Goal: Task Accomplishment & Management: Manage account settings

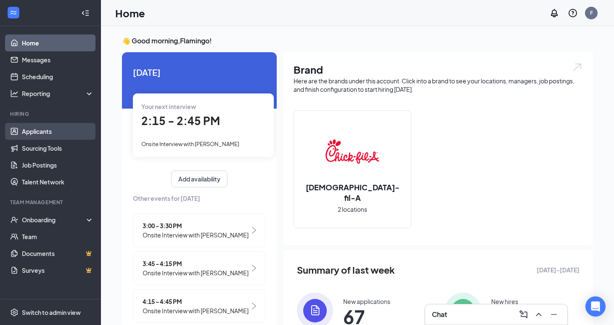
click at [48, 133] on link "Applicants" at bounding box center [58, 131] width 72 height 17
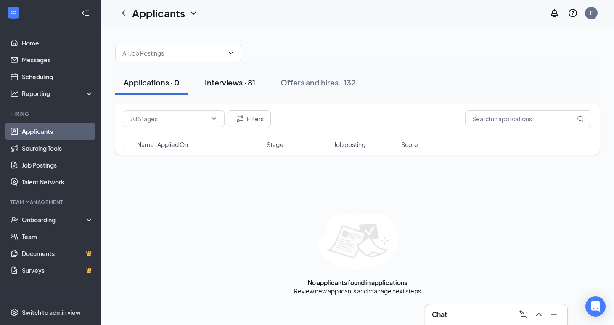
click at [243, 83] on div "Interviews · 81" at bounding box center [230, 82] width 50 height 11
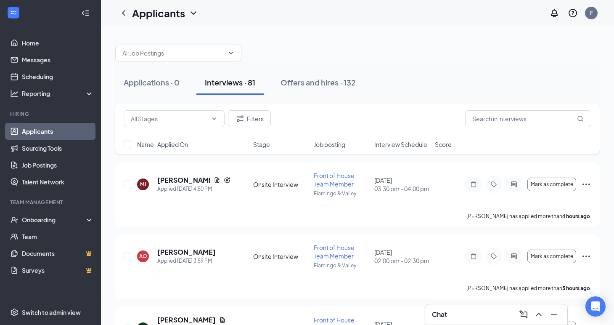
click at [414, 144] on span "Interview Schedule" at bounding box center [400, 144] width 53 height 8
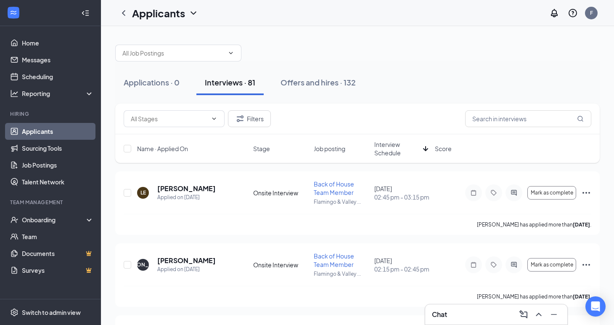
click at [411, 145] on span "Interview Schedule" at bounding box center [396, 148] width 45 height 17
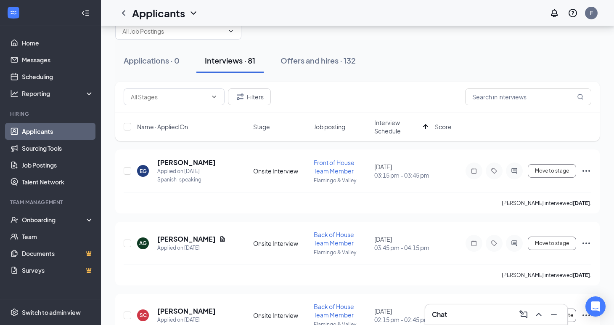
scroll to position [21, 0]
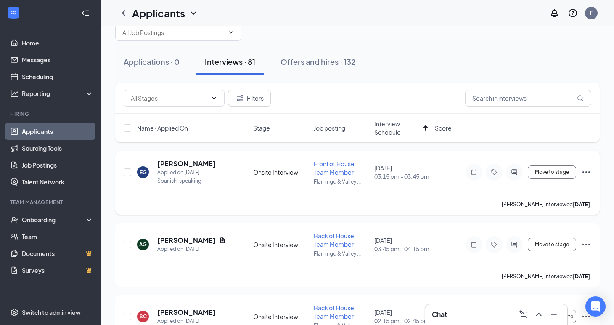
click at [585, 172] on icon "Ellipses" at bounding box center [586, 172] width 10 height 10
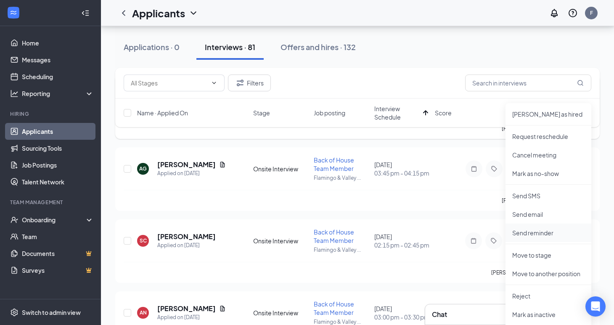
scroll to position [102, 0]
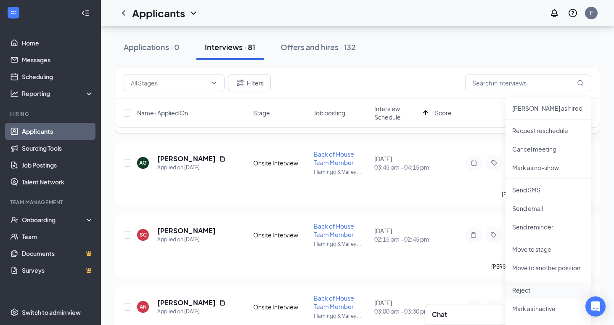
click at [531, 292] on p "Reject" at bounding box center [548, 290] width 72 height 8
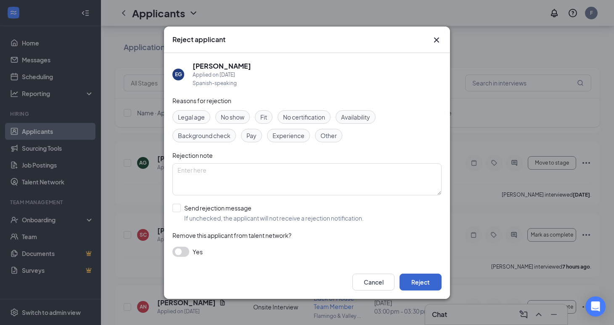
click at [414, 286] on button "Reject" at bounding box center [421, 281] width 42 height 17
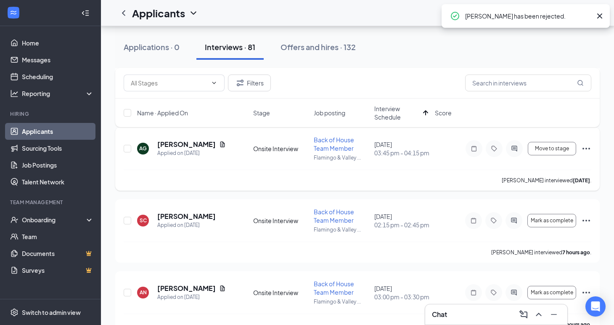
scroll to position [117, 0]
click at [588, 150] on icon "Ellipses" at bounding box center [586, 148] width 10 height 10
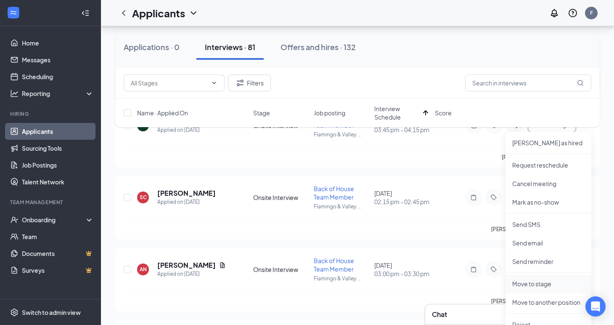
scroll to position [143, 0]
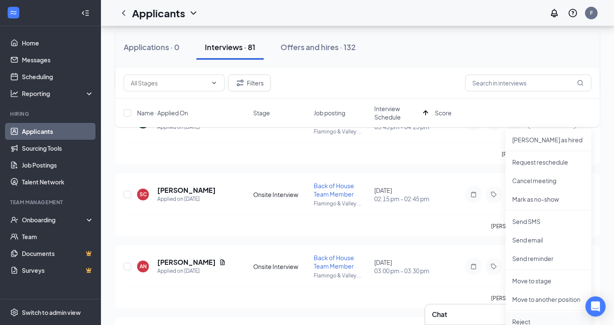
click at [530, 320] on p "Reject" at bounding box center [548, 321] width 72 height 8
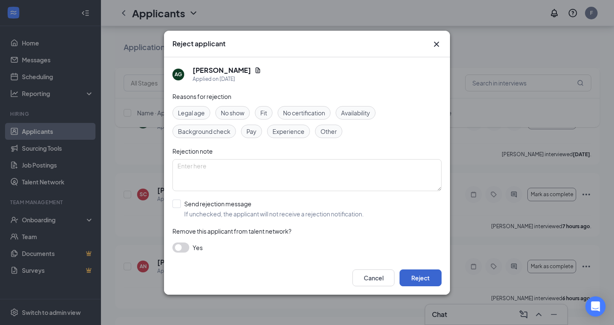
click at [430, 276] on button "Reject" at bounding box center [421, 277] width 42 height 17
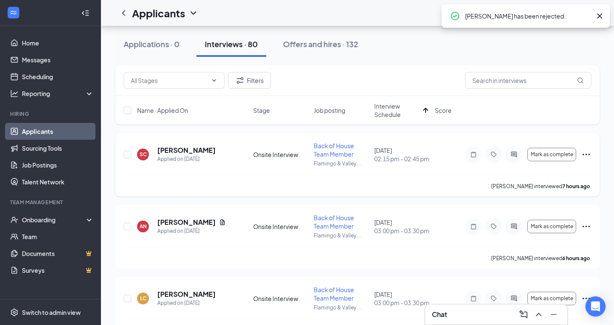
scroll to position [42, 0]
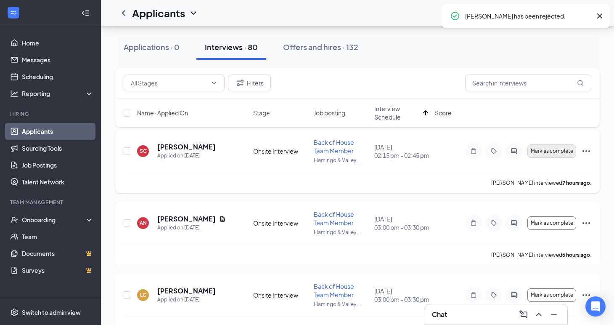
click at [553, 148] on span "Mark as complete" at bounding box center [552, 151] width 42 height 6
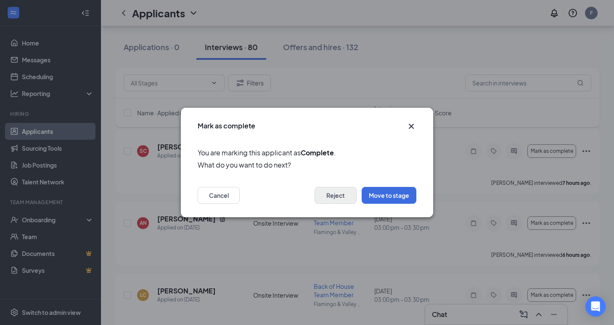
click at [338, 197] on button "Reject" at bounding box center [336, 195] width 42 height 17
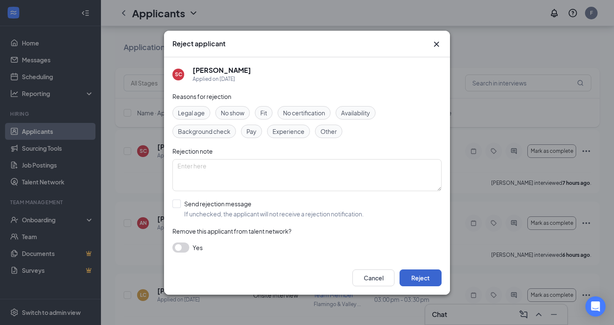
click at [424, 277] on button "Reject" at bounding box center [421, 277] width 42 height 17
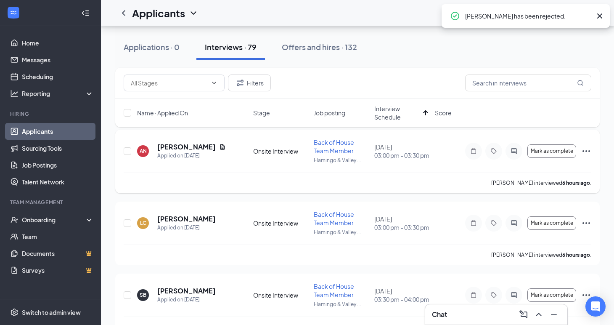
scroll to position [49, 0]
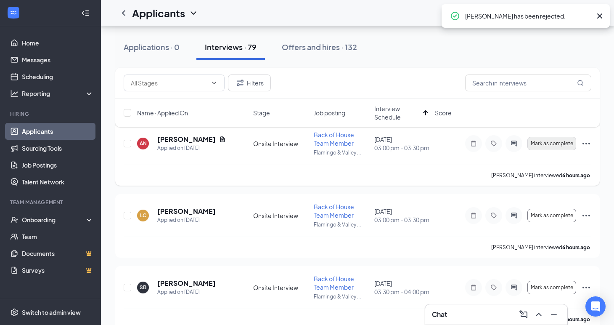
click at [549, 140] on span "Mark as complete" at bounding box center [552, 143] width 42 height 6
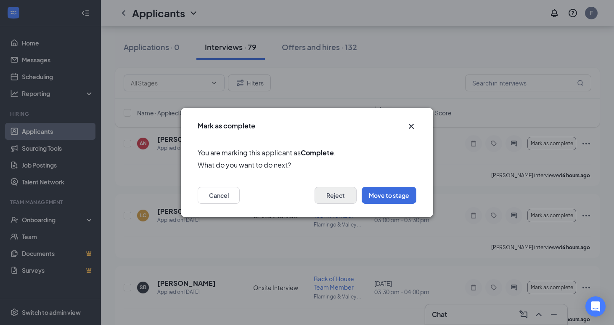
click at [341, 196] on button "Reject" at bounding box center [336, 195] width 42 height 17
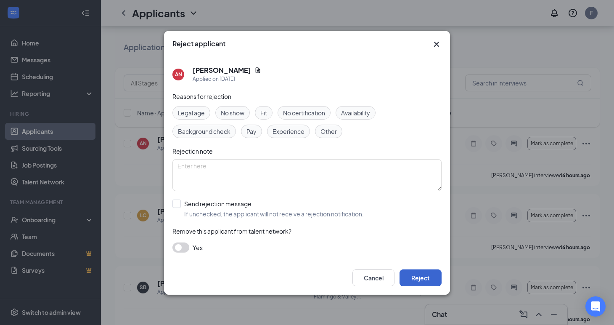
click at [420, 275] on button "Reject" at bounding box center [421, 277] width 42 height 17
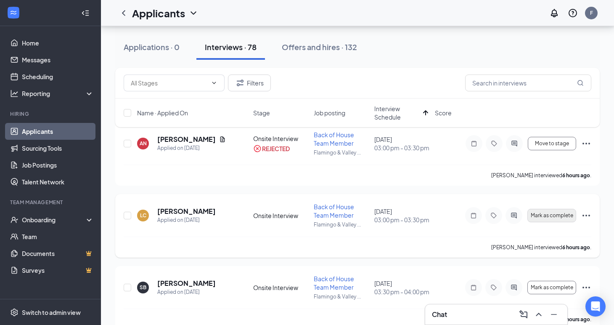
click at [548, 214] on span "Mark as complete" at bounding box center [552, 215] width 42 height 6
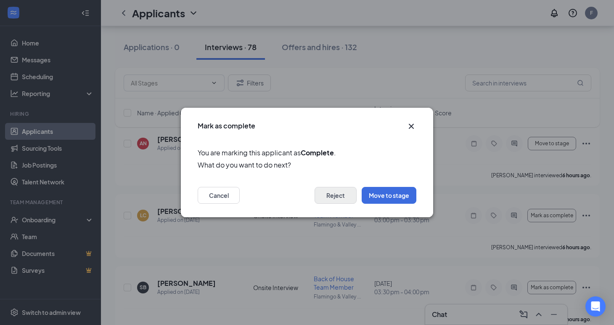
click at [335, 195] on button "Reject" at bounding box center [336, 195] width 42 height 17
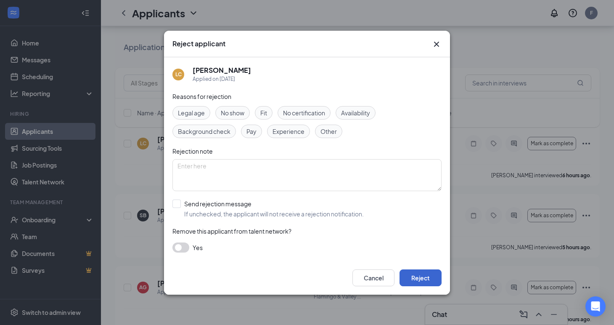
click at [424, 283] on button "Reject" at bounding box center [421, 277] width 42 height 17
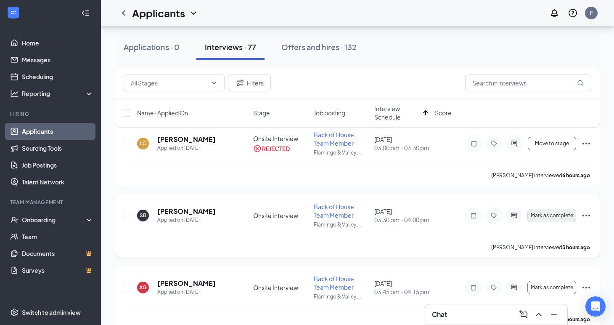
click at [557, 217] on span "Mark as complete" at bounding box center [552, 215] width 42 height 6
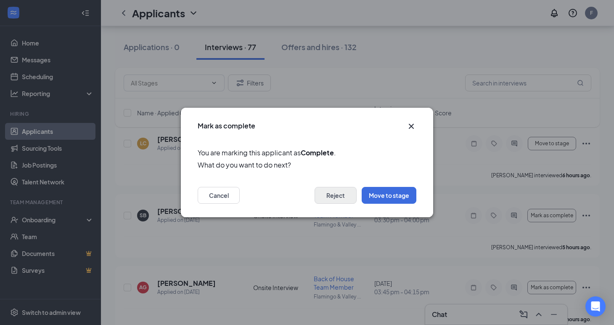
click at [341, 196] on button "Reject" at bounding box center [336, 195] width 42 height 17
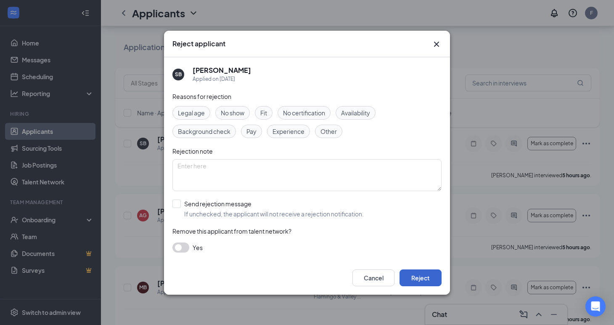
click at [421, 280] on button "Reject" at bounding box center [421, 277] width 42 height 17
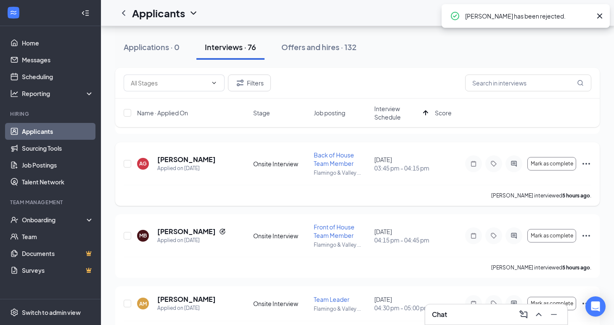
scroll to position [106, 0]
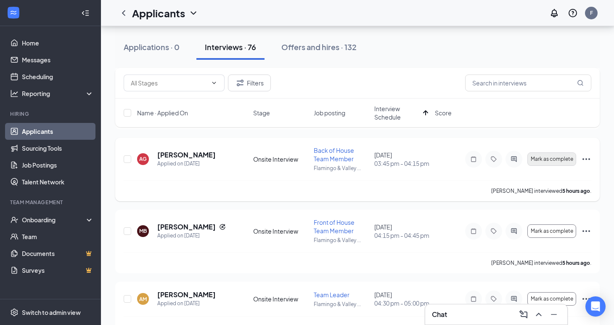
click at [551, 159] on span "Mark as complete" at bounding box center [552, 159] width 42 height 6
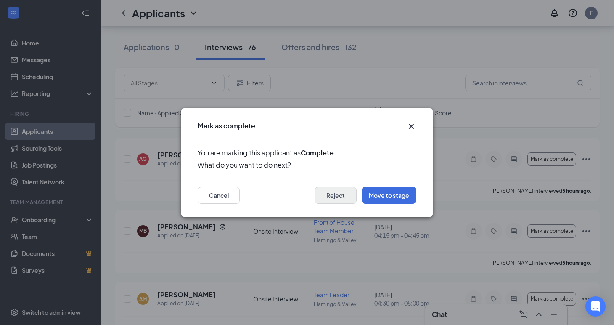
click at [336, 196] on button "Reject" at bounding box center [336, 195] width 42 height 17
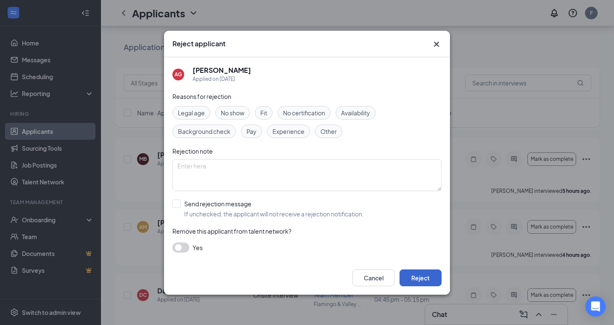
click at [410, 282] on button "Reject" at bounding box center [421, 277] width 42 height 17
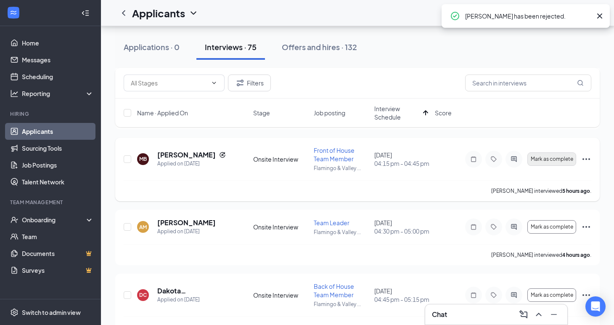
click at [548, 161] on span "Mark as complete" at bounding box center [552, 159] width 42 height 6
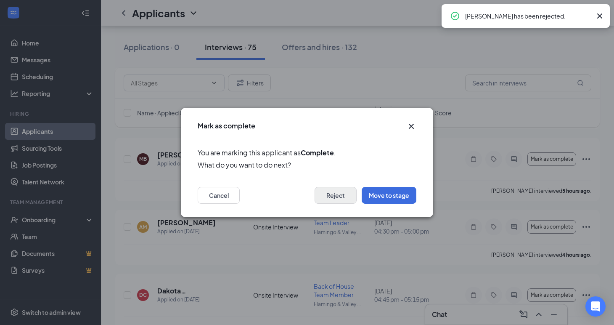
click at [338, 198] on button "Reject" at bounding box center [336, 195] width 42 height 17
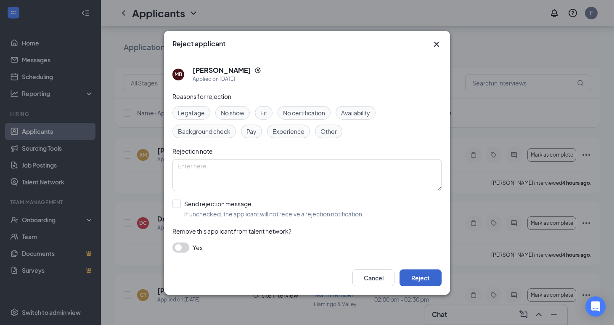
click at [427, 274] on button "Reject" at bounding box center [421, 277] width 42 height 17
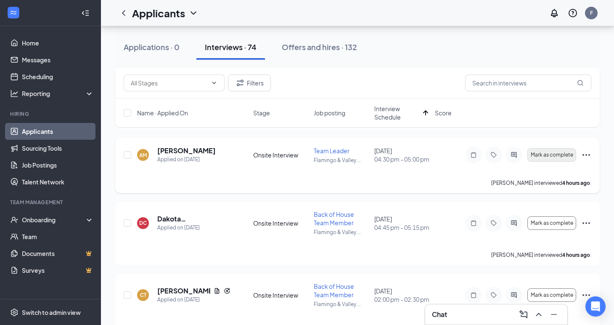
click at [557, 154] on span "Mark as complete" at bounding box center [552, 155] width 42 height 6
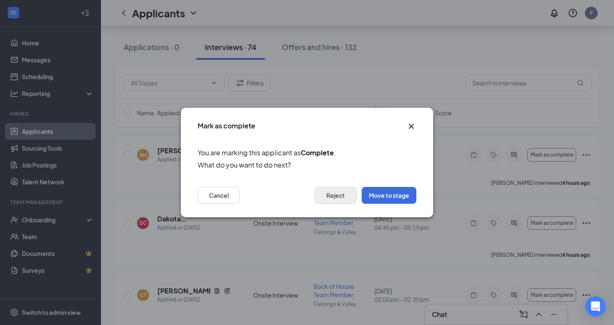
click at [337, 198] on button "Reject" at bounding box center [336, 195] width 42 height 17
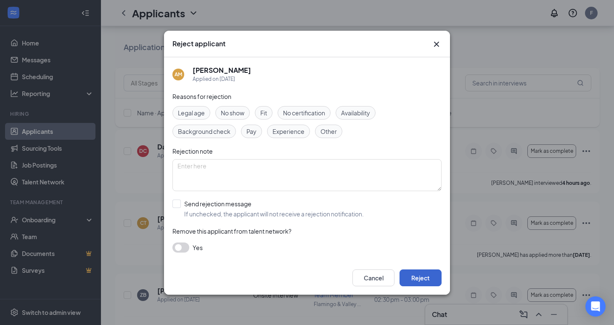
click at [413, 277] on button "Reject" at bounding box center [421, 277] width 42 height 17
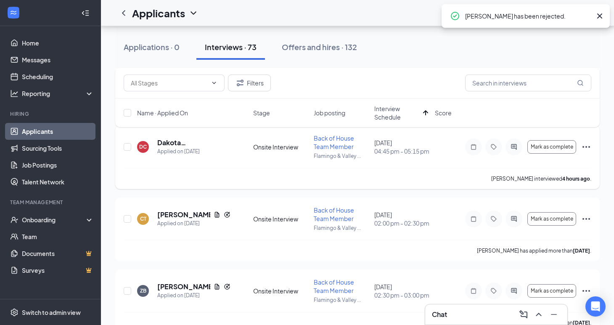
scroll to position [111, 0]
click at [561, 144] on span "Mark as complete" at bounding box center [552, 146] width 42 height 6
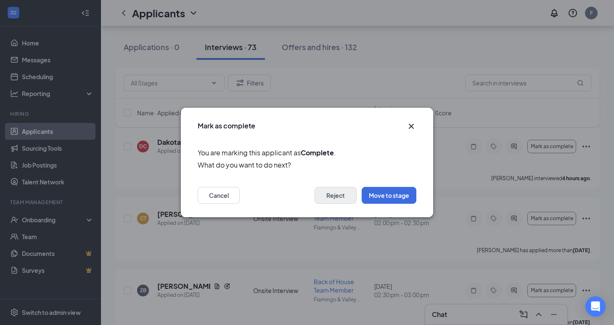
click at [337, 199] on button "Reject" at bounding box center [336, 195] width 42 height 17
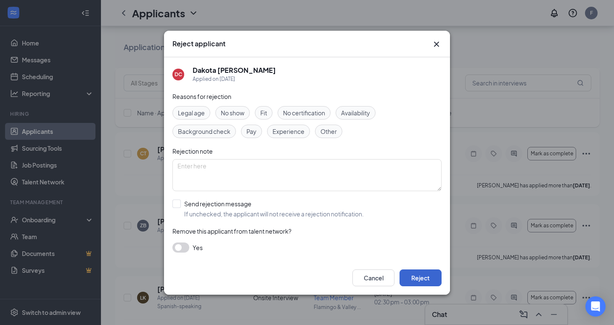
click at [416, 278] on button "Reject" at bounding box center [421, 277] width 42 height 17
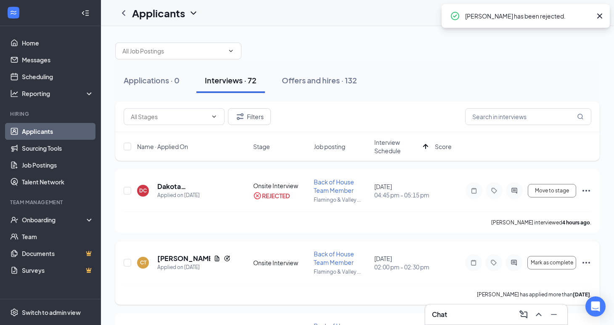
scroll to position [0, 0]
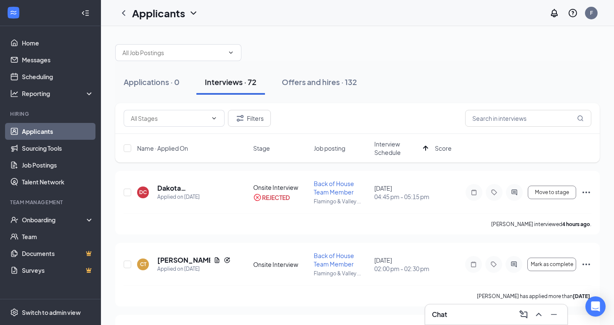
click at [483, 322] on div "Chat" at bounding box center [496, 314] width 142 height 20
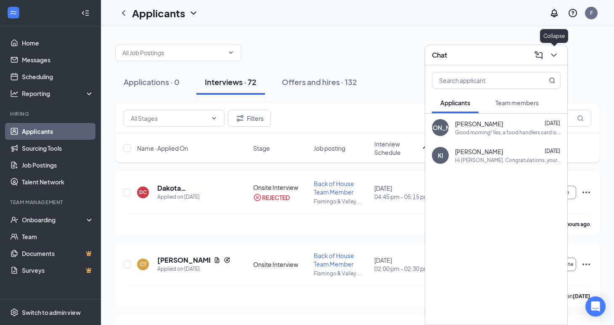
click at [553, 57] on icon "ChevronDown" at bounding box center [554, 55] width 10 height 10
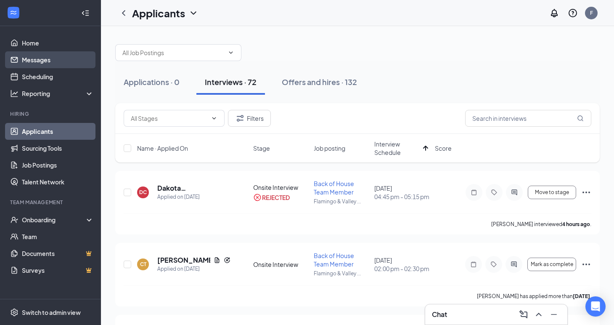
click at [41, 63] on link "Messages" at bounding box center [58, 59] width 72 height 17
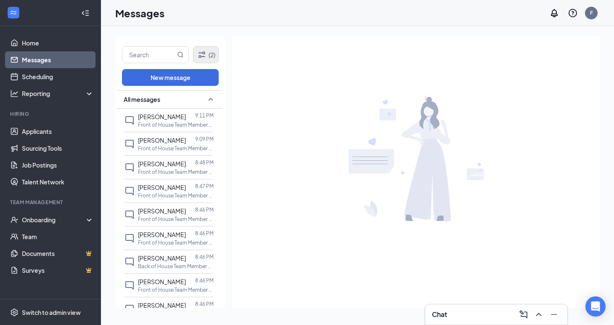
click at [210, 50] on button "(2)" at bounding box center [206, 54] width 26 height 17
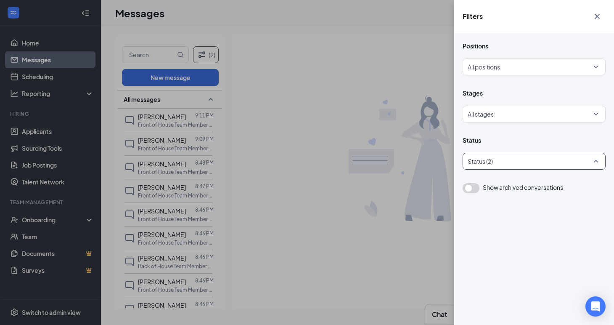
click at [506, 163] on div at bounding box center [530, 160] width 130 height 13
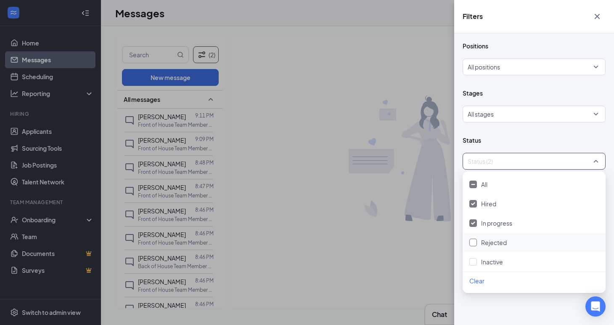
click at [475, 242] on div at bounding box center [473, 242] width 8 height 8
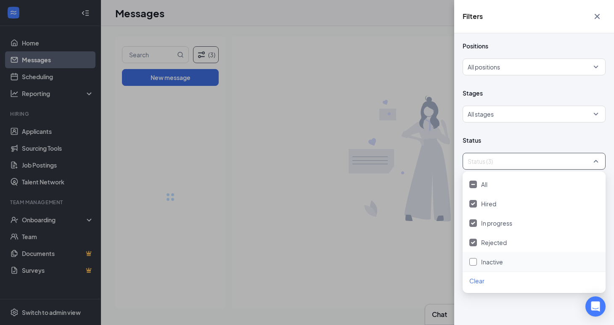
click at [476, 264] on div at bounding box center [473, 262] width 8 height 8
click at [441, 32] on div "Filters Positions All positions Stages All stages Status All status Show archiv…" at bounding box center [307, 162] width 614 height 325
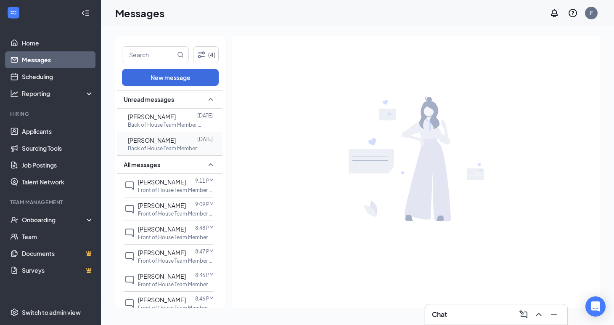
click at [178, 147] on p "Back of House Team Member at [GEOGRAPHIC_DATA]" at bounding box center [166, 148] width 76 height 7
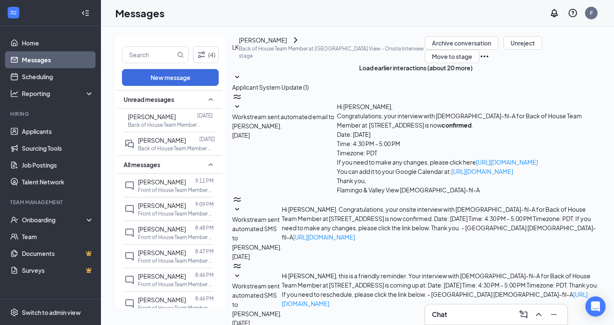
scroll to position [167, 0]
click at [160, 124] on p "Back of House Team Member at [GEOGRAPHIC_DATA]" at bounding box center [166, 124] width 76 height 7
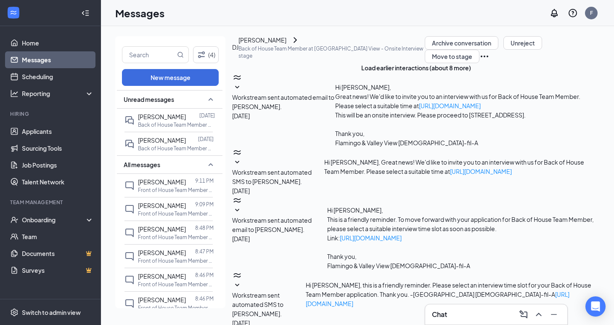
scroll to position [326, 0]
click at [53, 135] on link "Applicants" at bounding box center [58, 131] width 72 height 17
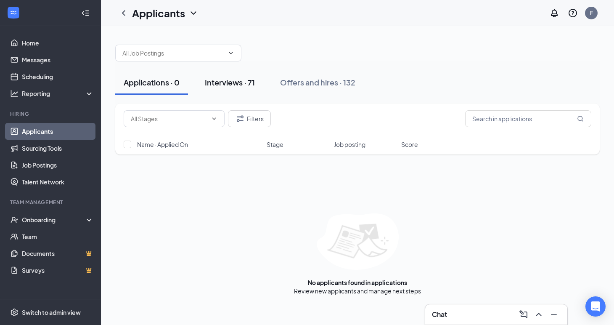
click at [240, 85] on div "Interviews · 71" at bounding box center [230, 82] width 50 height 11
